Goal: Find contact information: Find contact information

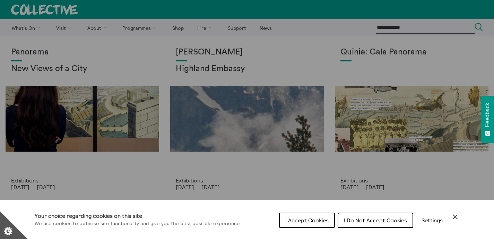
click at [314, 221] on span "I Accept Cookies" at bounding box center [306, 220] width 43 height 7
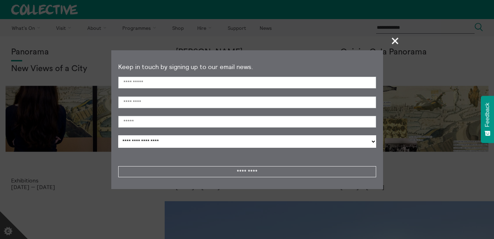
click at [394, 44] on span "+" at bounding box center [395, 41] width 20 height 20
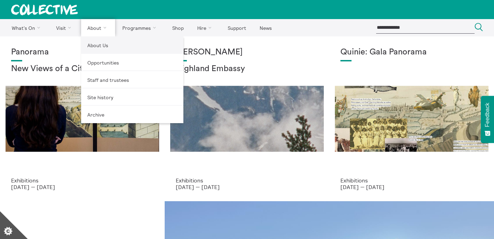
click at [101, 46] on link "About Us" at bounding box center [132, 44] width 102 height 17
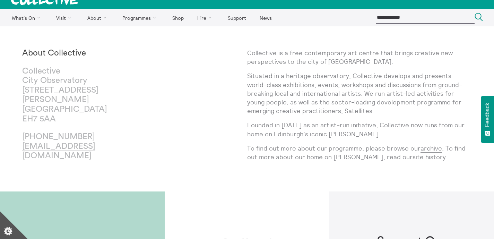
scroll to position [11, 0]
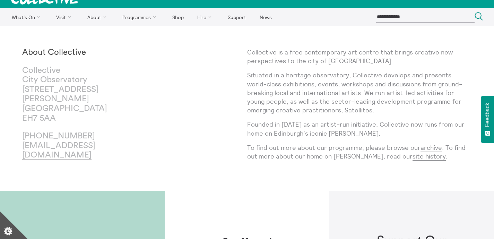
drag, startPoint x: 93, startPoint y: 161, endPoint x: 15, endPoint y: 139, distance: 80.7
click at [15, 139] on body "**********" at bounding box center [247, 238] width 494 height 498
copy link "[EMAIL_ADDRESS][DOMAIN_NAME]"
